Goal: Task Accomplishment & Management: Manage account settings

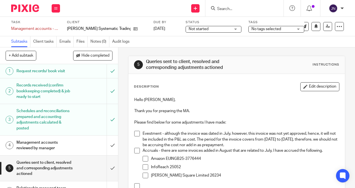
scroll to position [62, 0]
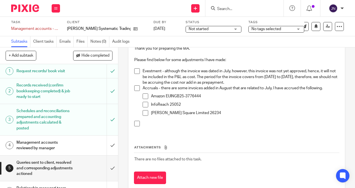
click at [279, 139] on div "Attachments There are no files attached to this task. Attach new file" at bounding box center [236, 159] width 205 height 51
click at [216, 111] on p "Charles Square Limited 26234" at bounding box center [245, 113] width 188 height 6
click at [179, 127] on div at bounding box center [241, 125] width 196 height 8
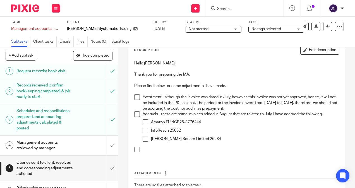
scroll to position [7, 0]
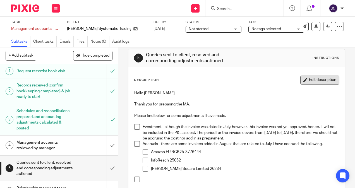
click at [318, 81] on button "Edit description" at bounding box center [319, 80] width 39 height 9
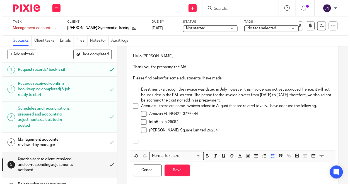
scroll to position [58, 0]
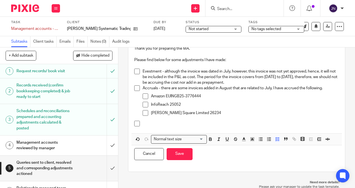
click at [192, 122] on p at bounding box center [241, 124] width 196 height 6
drag, startPoint x: 145, startPoint y: 121, endPoint x: 146, endPoint y: 123, distance: 2.9
click at [146, 121] on p at bounding box center [241, 124] width 196 height 6
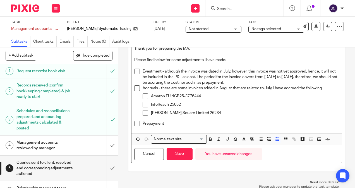
click at [165, 121] on p "Prepayment" at bounding box center [241, 124] width 196 height 6
drag, startPoint x: 168, startPoint y: 123, endPoint x: 142, endPoint y: 124, distance: 26.0
click at [143, 124] on p "Prepayment" at bounding box center [241, 124] width 196 height 6
click at [214, 124] on p "Prepayment - Bloomberg 6601062318" at bounding box center [241, 124] width 196 height 6
click at [223, 122] on p "Prepayment - Bloomberg 6601062318" at bounding box center [241, 124] width 196 height 6
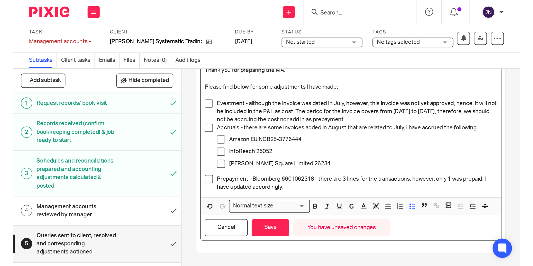
scroll to position [0, 0]
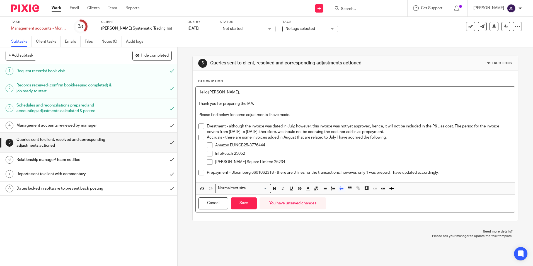
click at [200, 128] on span at bounding box center [202, 127] width 6 height 6
click at [208, 145] on span at bounding box center [210, 146] width 6 height 6
click at [208, 153] on span at bounding box center [210, 154] width 6 height 6
click at [208, 164] on span at bounding box center [210, 162] width 6 height 6
click at [199, 174] on span at bounding box center [202, 173] width 6 height 6
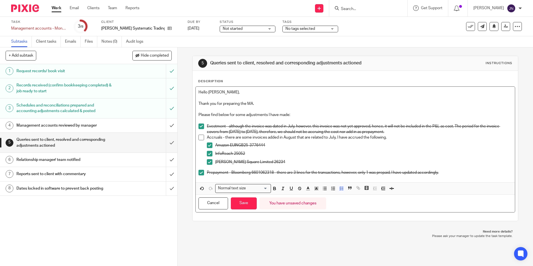
click at [355, 177] on div "Prepayment - Bloomberg 6601062318 - there are 3 lines for the transactions, how…" at bounding box center [359, 174] width 305 height 8
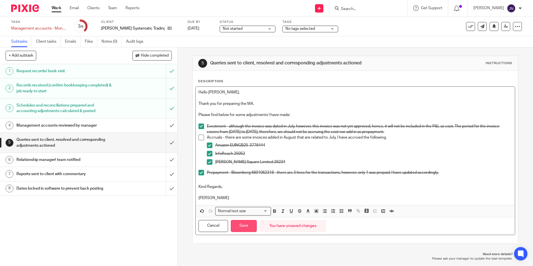
click at [243, 188] on button "Save" at bounding box center [244, 226] width 26 height 12
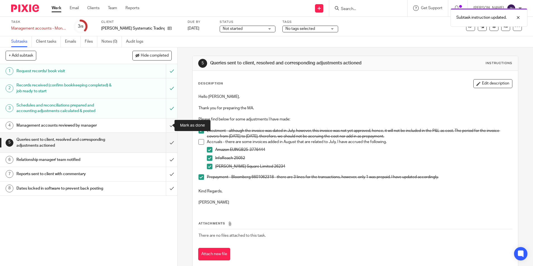
click at [166, 126] on input "submit" at bounding box center [88, 126] width 177 height 14
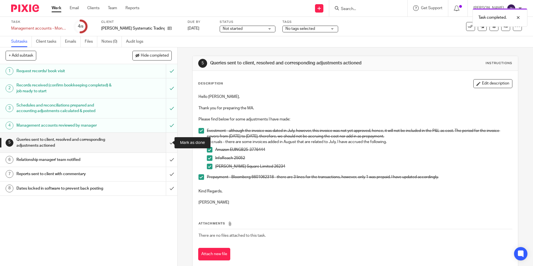
click at [166, 144] on input "submit" at bounding box center [88, 143] width 177 height 20
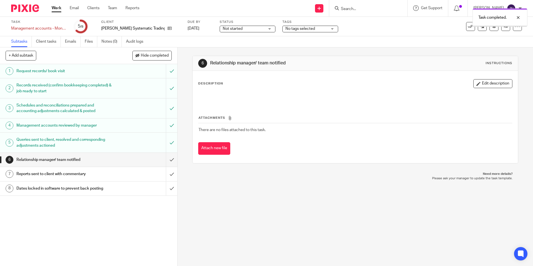
click at [168, 165] on input "submit" at bounding box center [88, 160] width 177 height 14
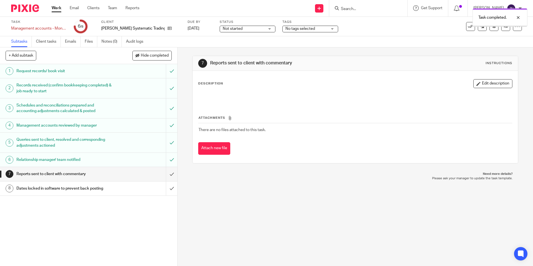
click at [167, 177] on input "submit" at bounding box center [88, 174] width 177 height 14
click at [169, 191] on input "submit" at bounding box center [88, 189] width 177 height 14
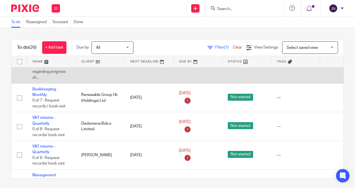
scroll to position [251, 0]
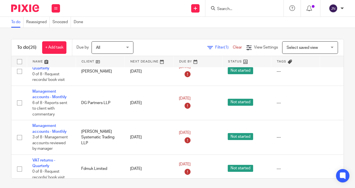
click at [242, 12] on div at bounding box center [244, 8] width 78 height 16
click at [233, 9] on input "Search" at bounding box center [241, 9] width 50 height 5
type input "dg p"
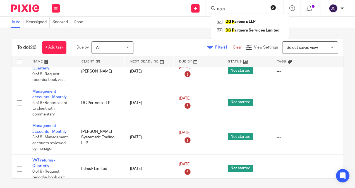
click at [162, 20] on div "To do Reassigned Snoozed Done" at bounding box center [177, 22] width 355 height 11
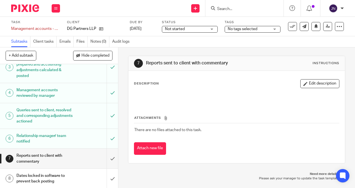
scroll to position [52, 0]
click at [54, 92] on h1 "Management accounts reviewed by manager" at bounding box center [44, 93] width 56 height 14
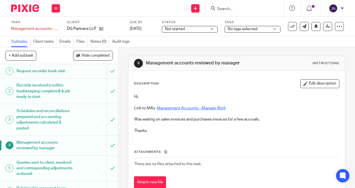
click at [206, 108] on link "Management Accounts - iManage Work" at bounding box center [191, 108] width 69 height 4
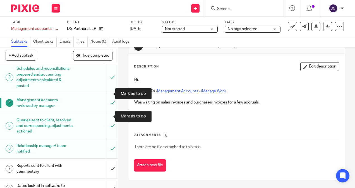
scroll to position [52, 0]
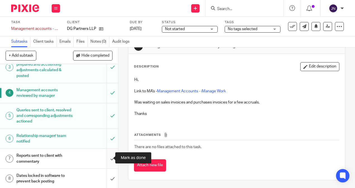
click at [107, 158] on input "submit" at bounding box center [59, 159] width 118 height 20
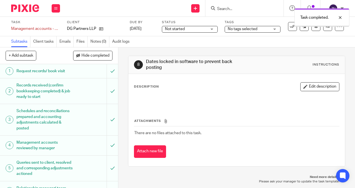
scroll to position [52, 0]
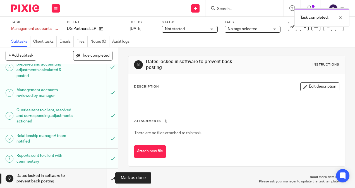
click at [107, 174] on input "submit" at bounding box center [59, 179] width 118 height 20
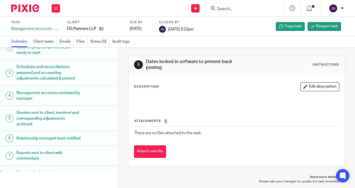
scroll to position [47, 0]
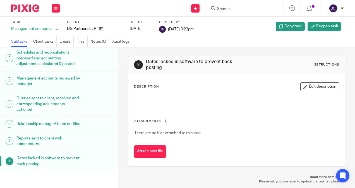
click at [54, 97] on h1 "Queries sent to client, resolved and corresponding adjustments actioned" at bounding box center [48, 104] width 64 height 20
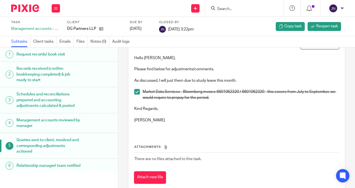
scroll to position [54, 0]
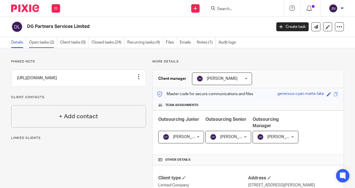
click at [45, 43] on link "Open tasks (2)" at bounding box center [43, 42] width 28 height 11
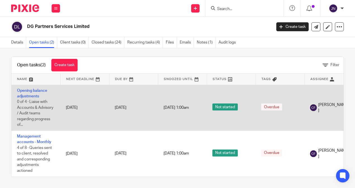
scroll to position [6, 0]
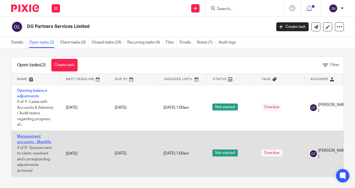
click at [31, 139] on link "Management accounts - Monthly" at bounding box center [34, 138] width 34 height 9
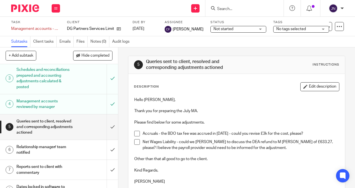
scroll to position [52, 0]
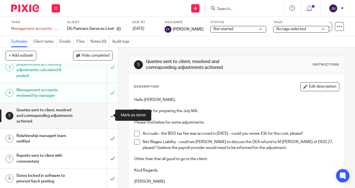
click at [108, 117] on input "submit" at bounding box center [59, 115] width 118 height 25
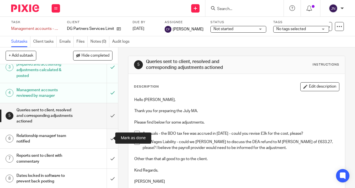
click at [112, 139] on input "submit" at bounding box center [59, 139] width 118 height 20
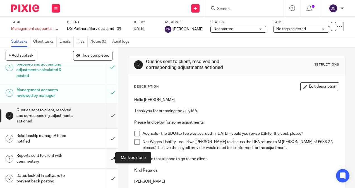
click at [111, 156] on input "submit" at bounding box center [59, 159] width 118 height 20
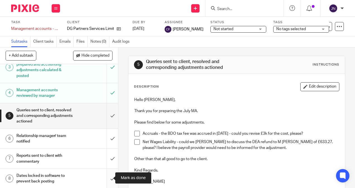
click at [110, 175] on input "submit" at bounding box center [59, 179] width 118 height 20
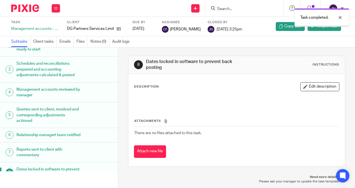
scroll to position [47, 0]
